Goal: Find specific page/section: Find specific page/section

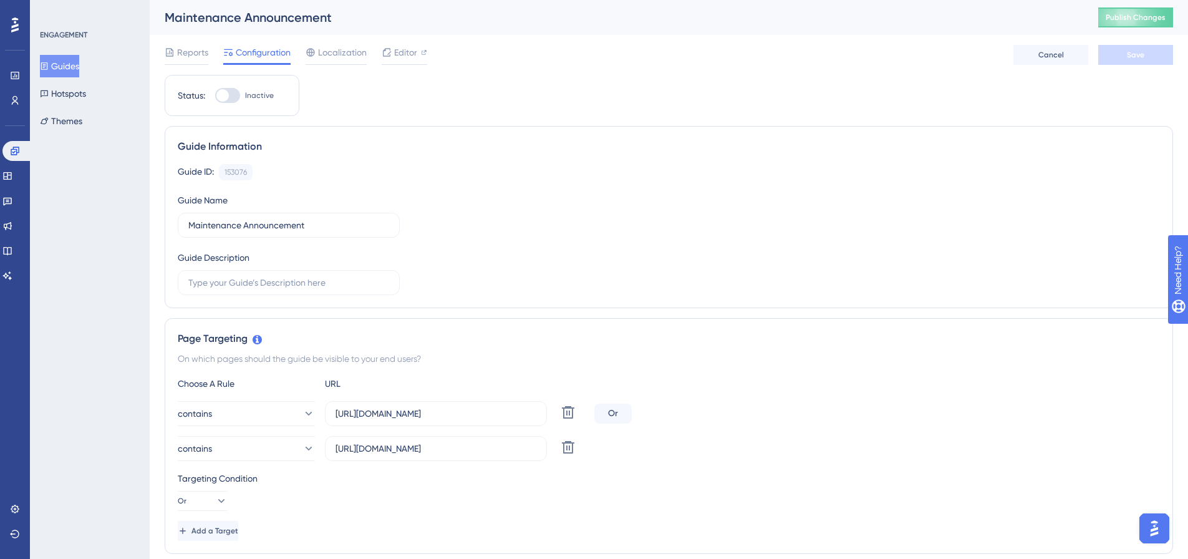
click at [1149, 282] on div "Guide ID: 153076 Copy Guide Name Maintenance Announcement Guide Description" at bounding box center [669, 229] width 982 height 131
click at [11, 177] on icon at bounding box center [7, 175] width 8 height 7
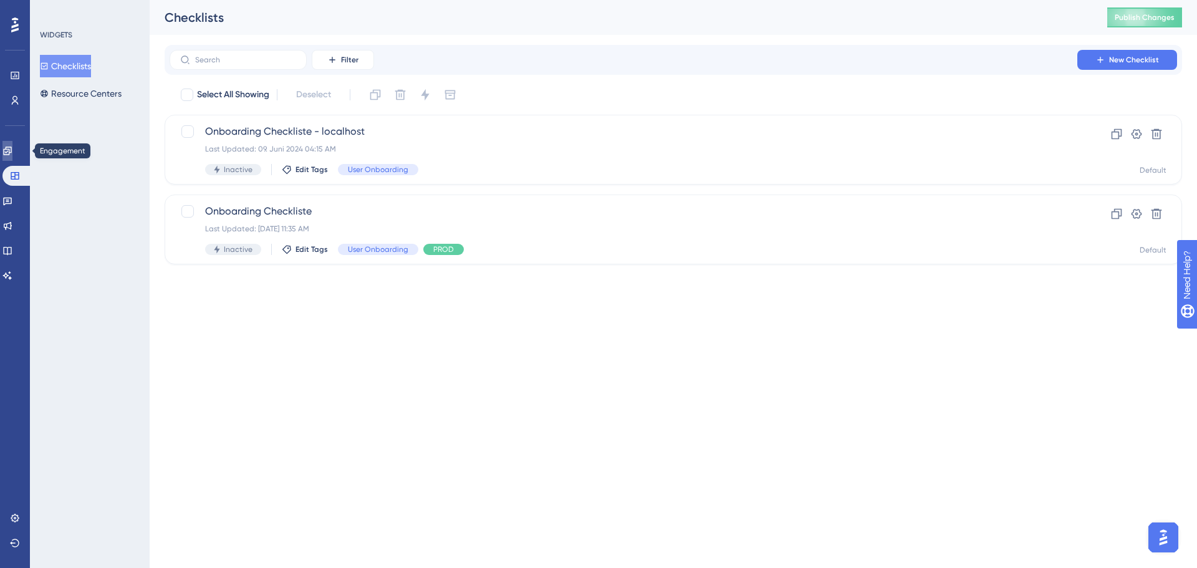
click at [12, 160] on link at bounding box center [7, 151] width 10 height 20
